Goal: Information Seeking & Learning: Learn about a topic

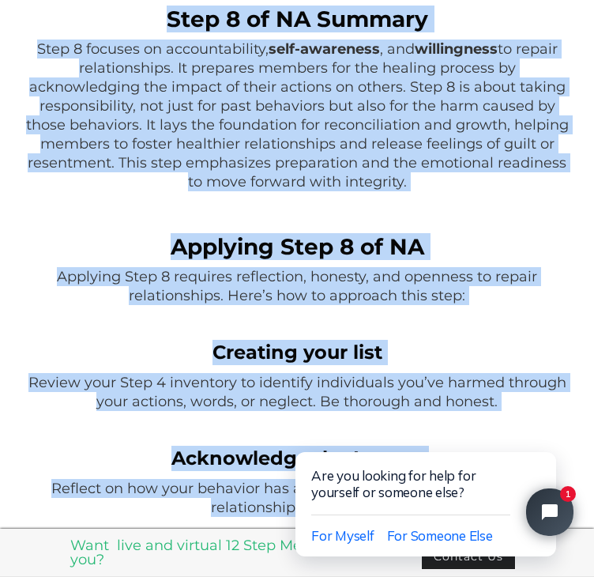
scroll to position [419, 0]
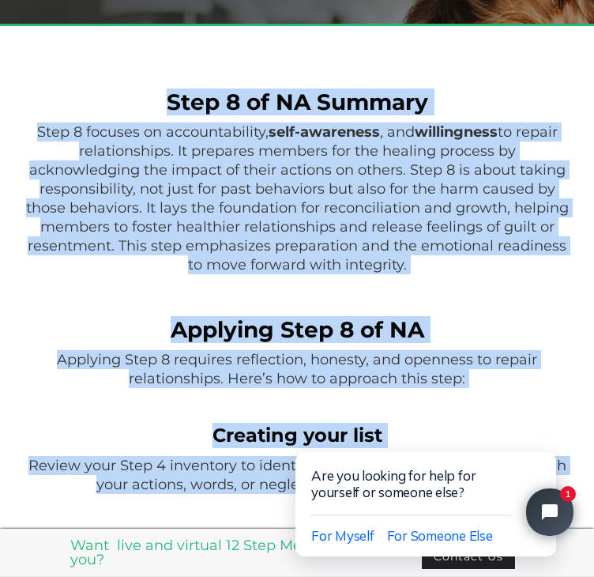
drag, startPoint x: 391, startPoint y: 366, endPoint x: 22, endPoint y: 155, distance: 424.9
copy div "Step 8 of NA Summary Step 8 focuses on accountability, self-awareness , and wil…"
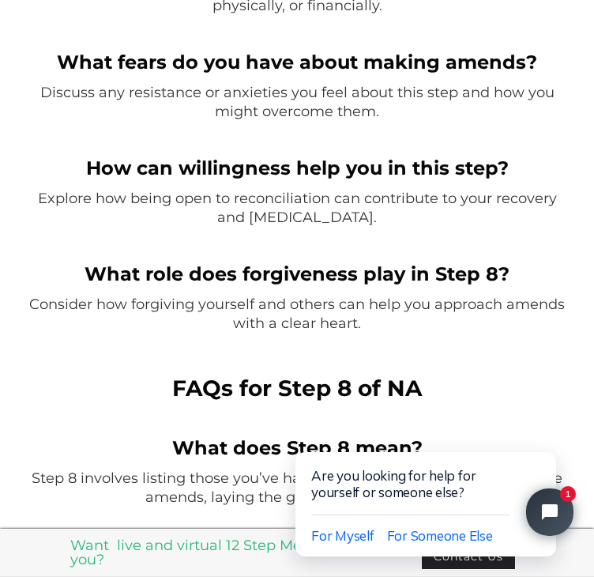
scroll to position [1836, 0]
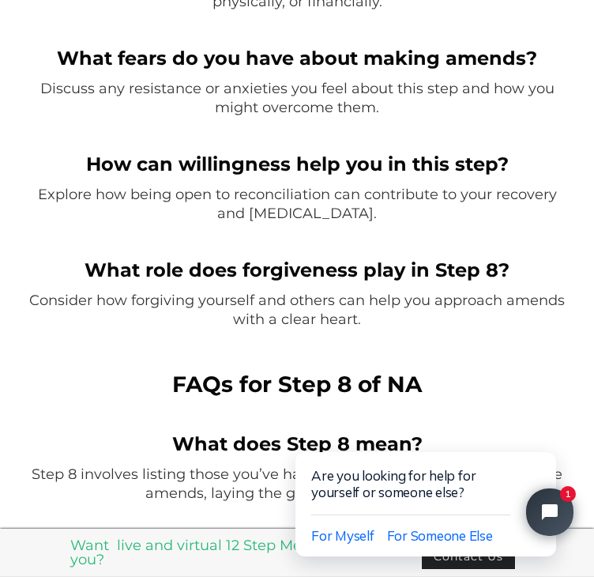
click at [160, 329] on p "Consider how forgiving yourself and others can help you approach amends with a …" at bounding box center [296, 310] width 543 height 38
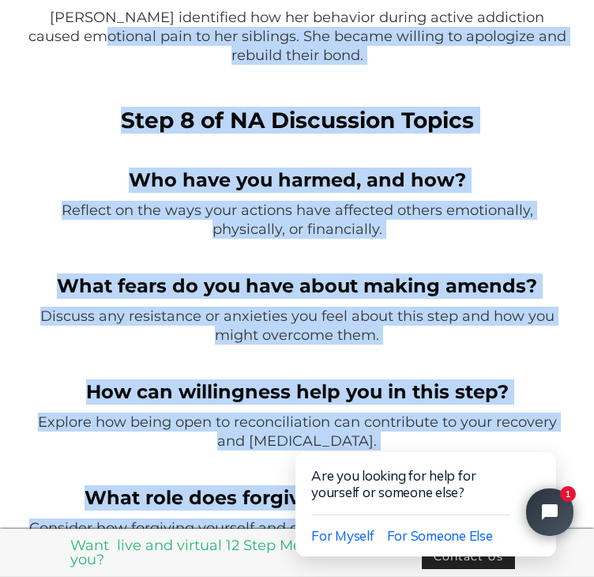
scroll to position [1602, 0]
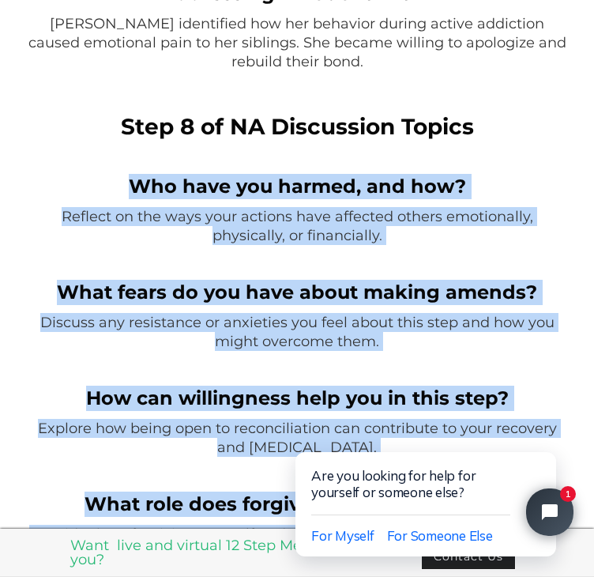
drag, startPoint x: 164, startPoint y: 352, endPoint x: 22, endPoint y: 206, distance: 203.9
click at [22, 206] on div "Step 8 of NA Summary Step 8 focuses on accountability, self-awareness , and wil…" at bounding box center [296, 156] width 575 height 2531
copy div "Who have you harmed, and how? ‍ Reflect on the ways your actions have affected …"
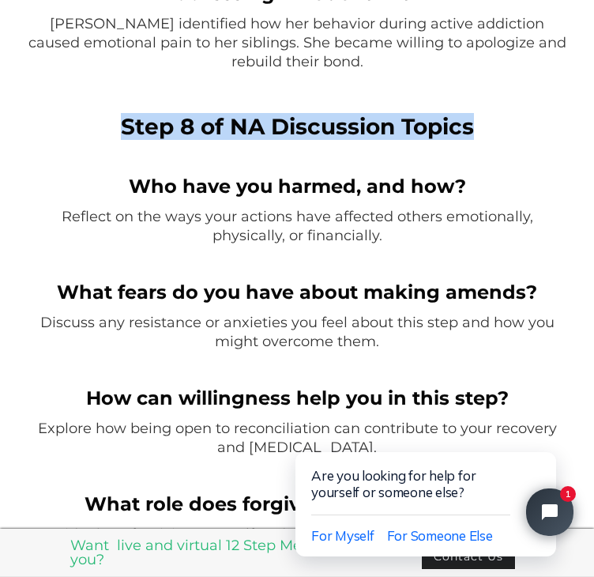
drag, startPoint x: 394, startPoint y: 166, endPoint x: 29, endPoint y: 163, distance: 364.9
click at [29, 139] on h3 "Step 8 of NA Discussion Topics" at bounding box center [296, 126] width 543 height 25
copy strong "Step 8 of NA Discussion Topics"
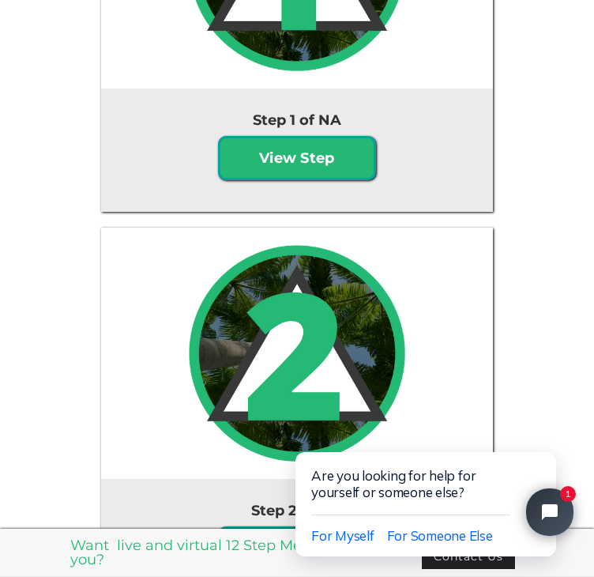
scroll to position [3576, 0]
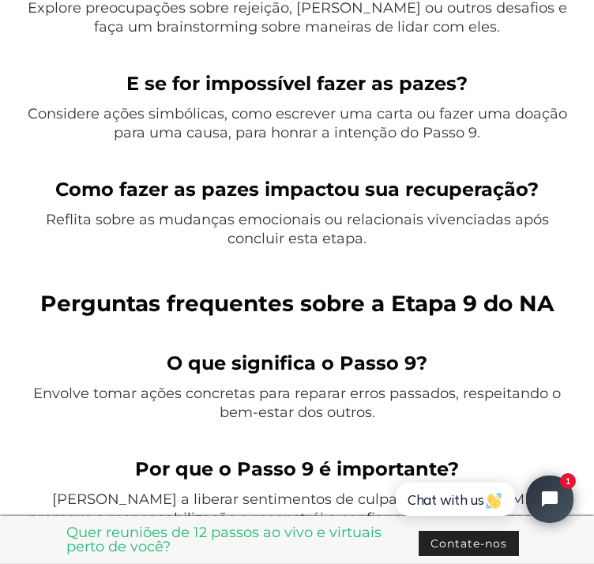
scroll to position [2022, 2]
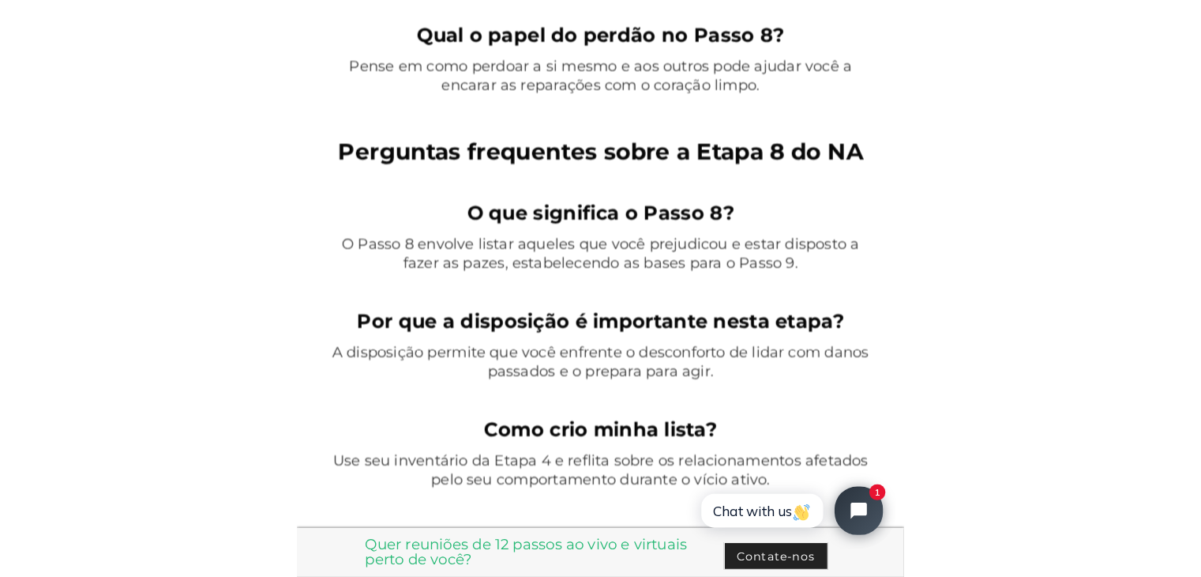
scroll to position [2145, 0]
